Goal: Transaction & Acquisition: Subscribe to service/newsletter

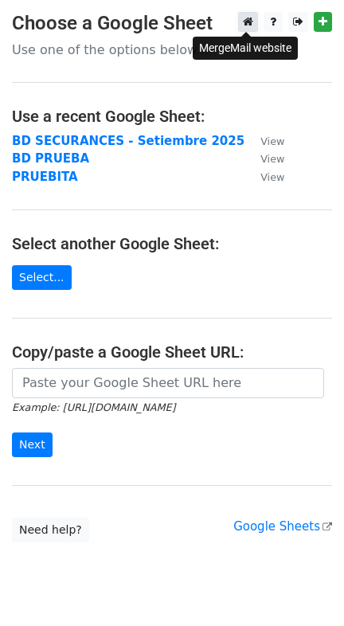
click at [248, 21] on icon at bounding box center [248, 21] width 10 height 11
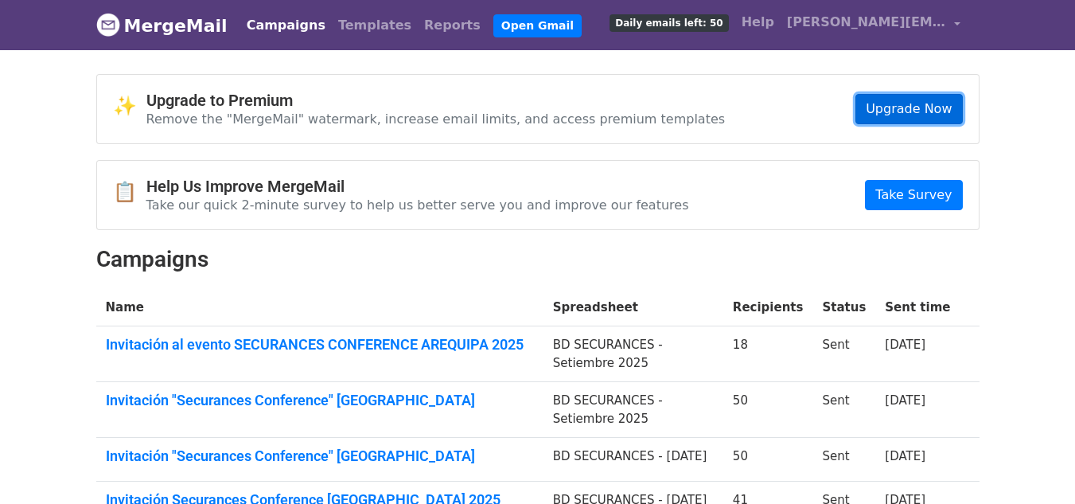
click at [903, 115] on link "Upgrade Now" at bounding box center [909, 109] width 107 height 30
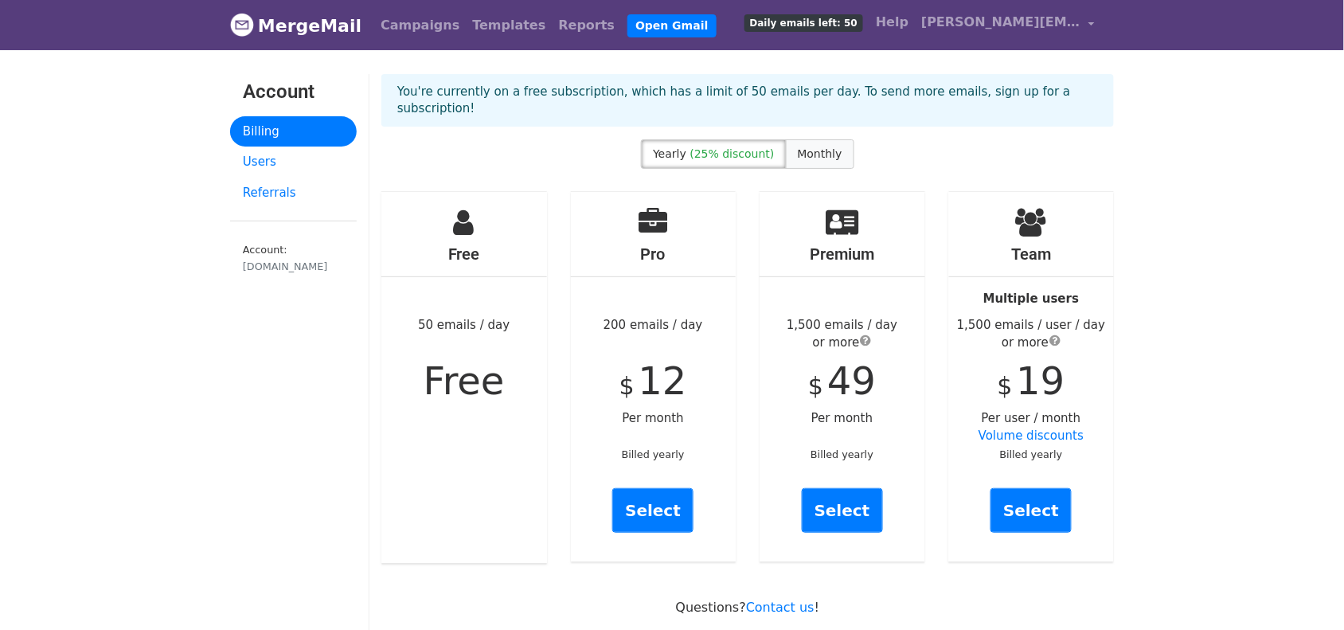
click at [812, 147] on span "Monthly" at bounding box center [820, 153] width 45 height 13
click at [751, 147] on span "(25% discount)" at bounding box center [732, 153] width 84 height 13
